Goal: Transaction & Acquisition: Obtain resource

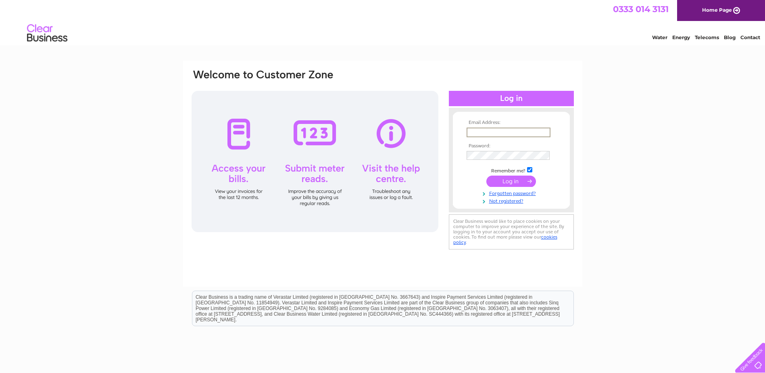
click at [479, 133] on input "text" at bounding box center [509, 132] width 84 height 10
type input "theakstone6@outlook.com"
click at [508, 182] on input "submit" at bounding box center [511, 180] width 50 height 11
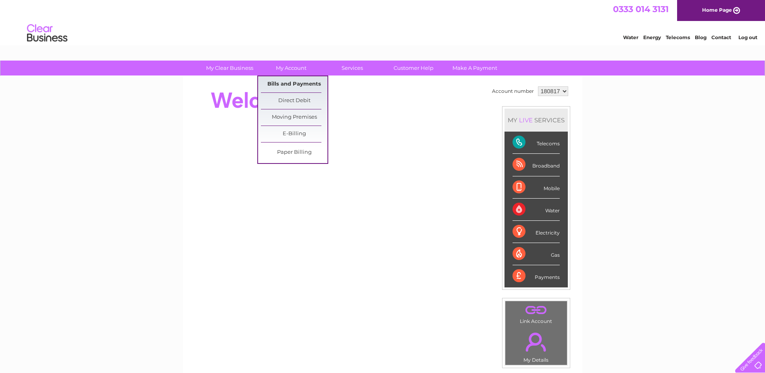
click at [286, 84] on link "Bills and Payments" at bounding box center [294, 84] width 67 height 16
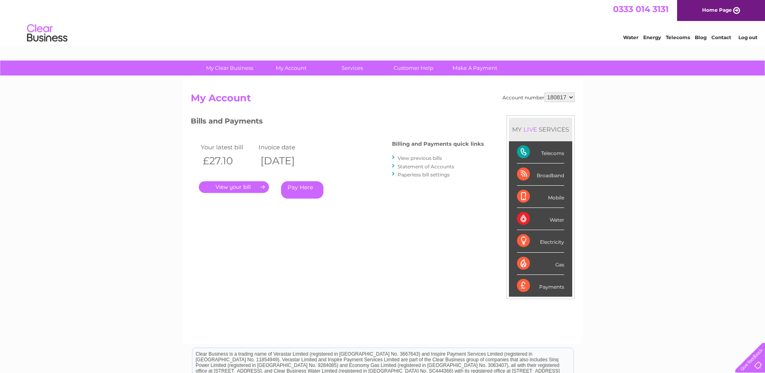
click at [225, 187] on link "." at bounding box center [234, 187] width 70 height 12
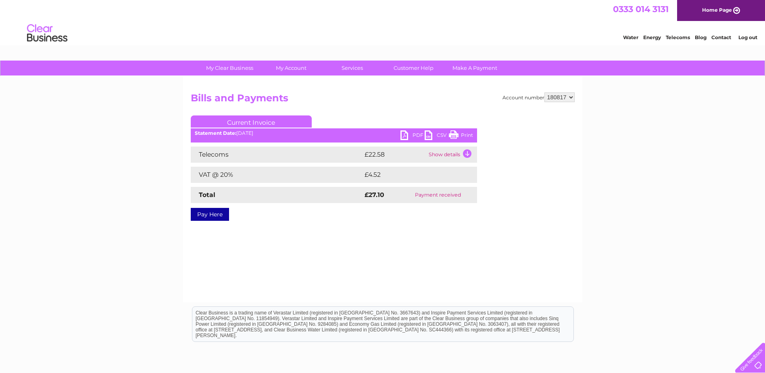
click at [416, 135] on link "PDF" at bounding box center [412, 136] width 24 height 12
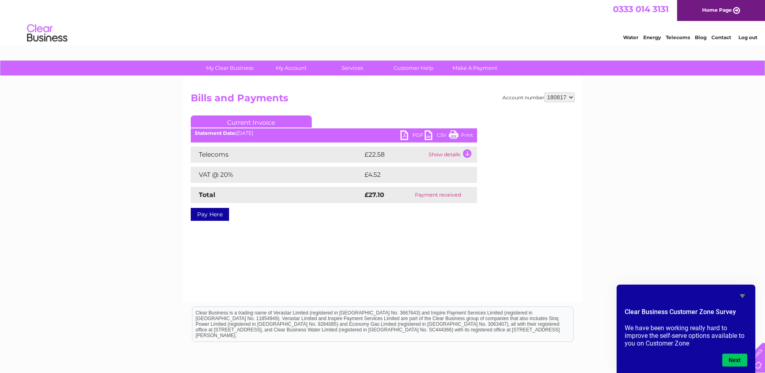
click at [748, 41] on li "Log out" at bounding box center [748, 37] width 24 height 10
click at [748, 36] on link "Log out" at bounding box center [747, 37] width 19 height 6
